Goal: Task Accomplishment & Management: Use online tool/utility

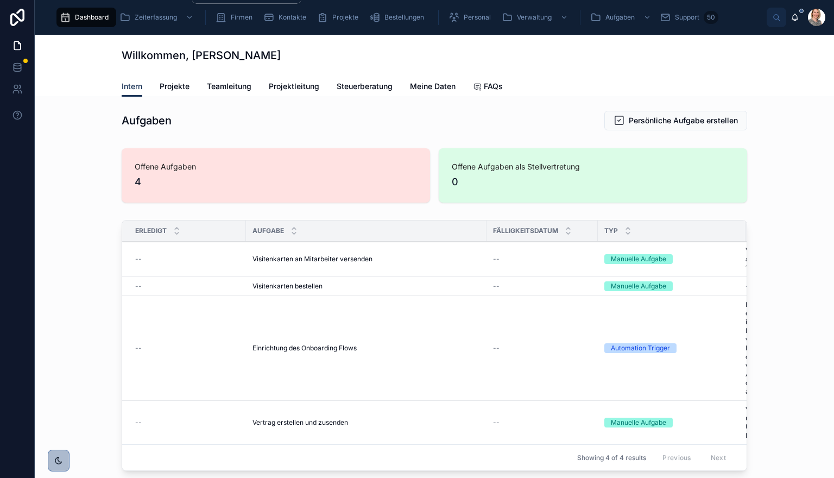
click at [176, 15] on span "Zeiterfassung" at bounding box center [156, 17] width 42 height 9
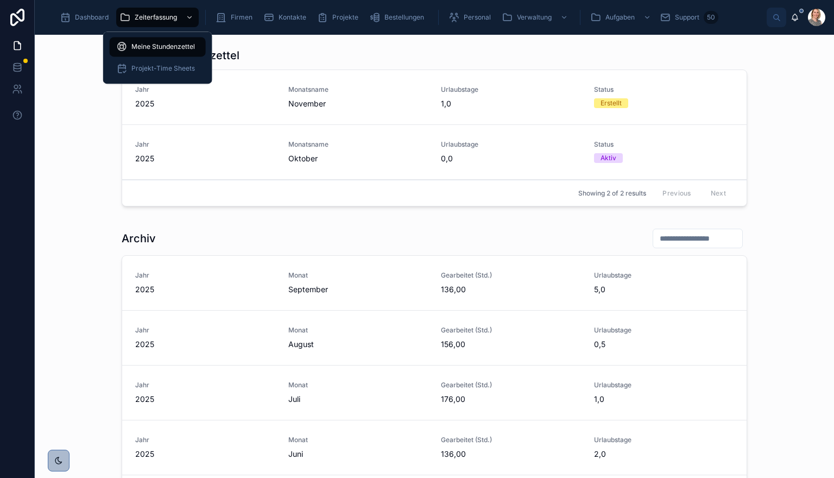
click at [180, 43] on span "Meine Stundenzettel" at bounding box center [163, 46] width 64 height 9
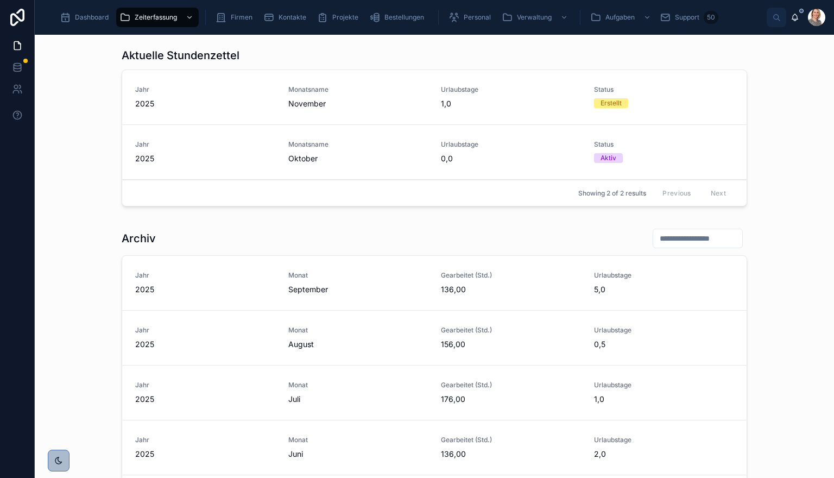
click at [363, 156] on span "Oktober" at bounding box center [358, 158] width 140 height 11
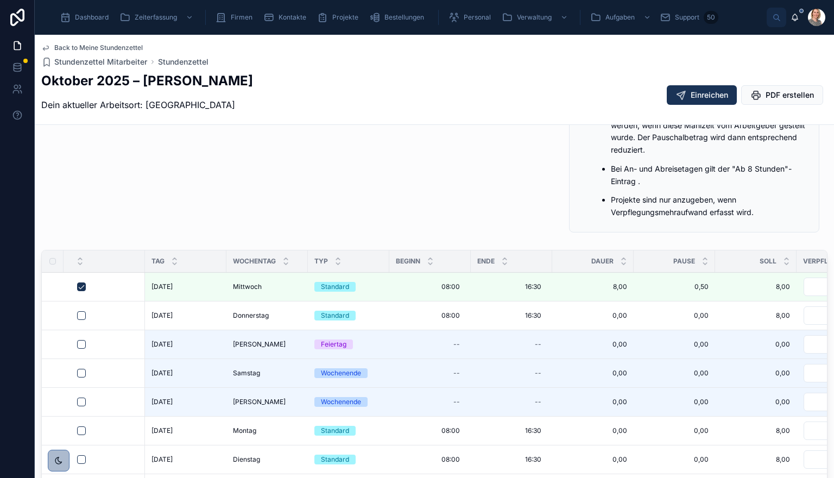
scroll to position [364, 0]
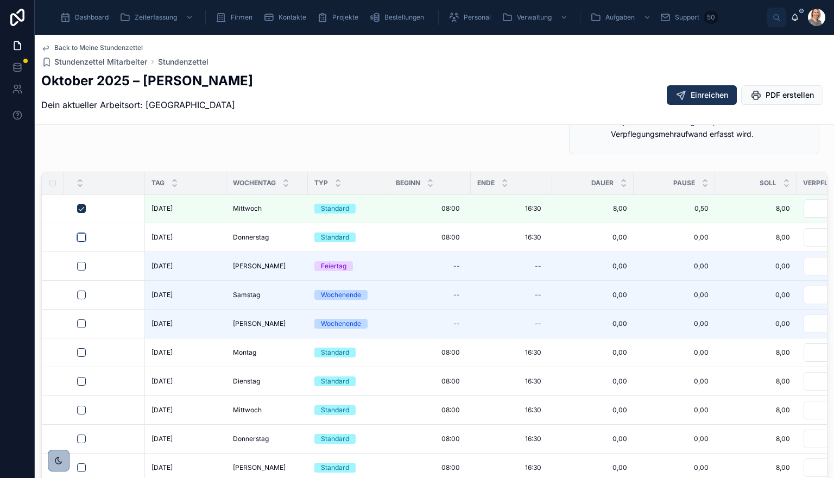
click at [81, 237] on button "button" at bounding box center [81, 237] width 9 height 9
